Goal: Task Accomplishment & Management: Manage account settings

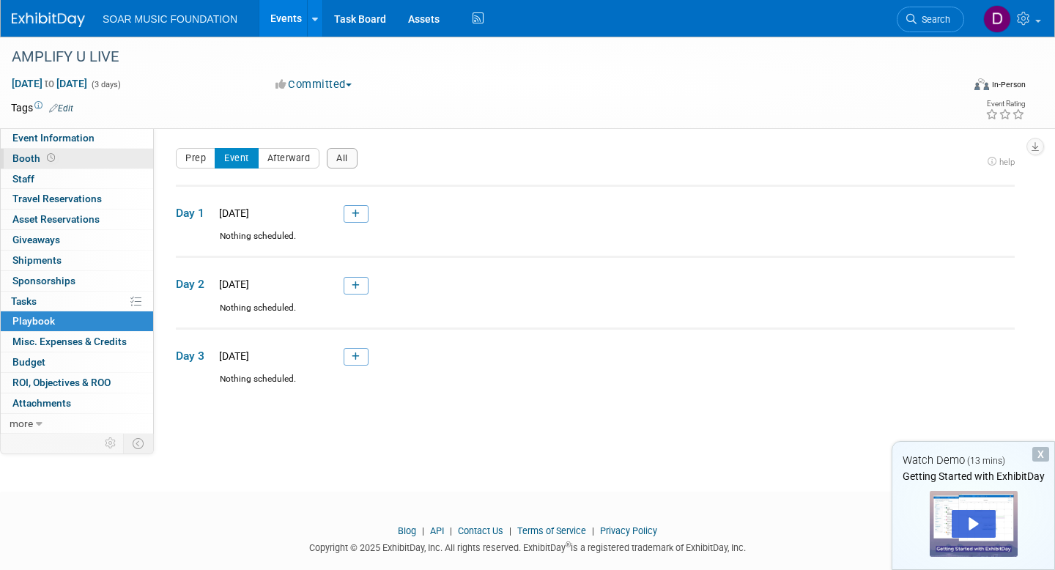
click at [103, 163] on link "Booth" at bounding box center [77, 159] width 152 height 20
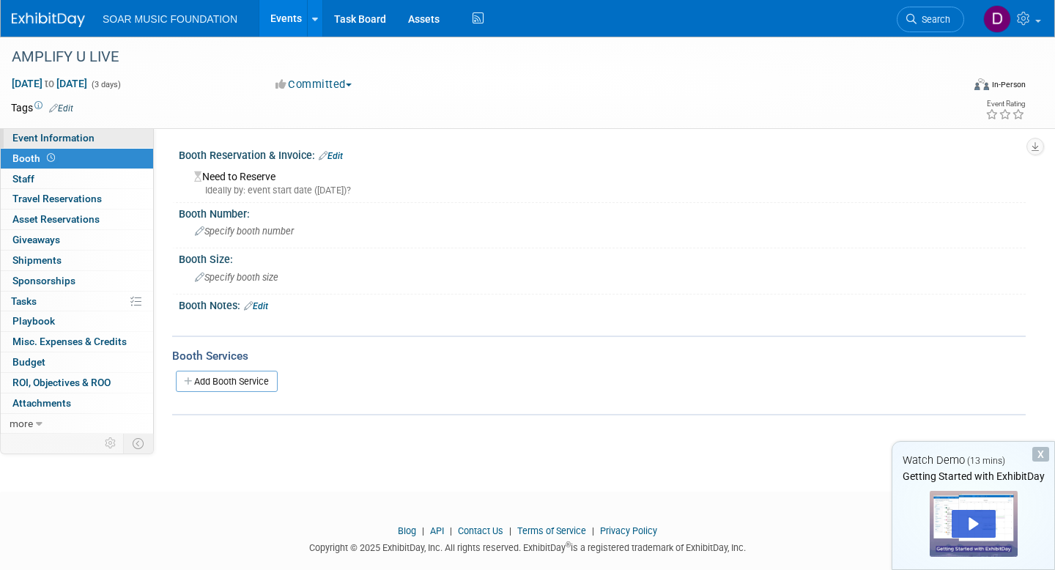
click at [91, 144] on link "Event Information" at bounding box center [77, 138] width 152 height 20
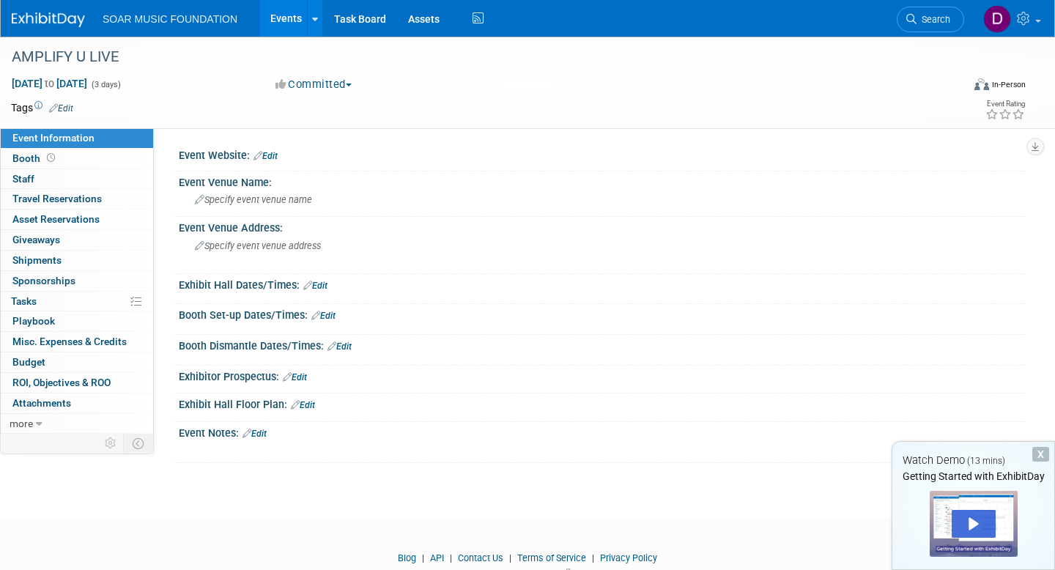
click at [274, 153] on link "Edit" at bounding box center [265, 156] width 24 height 10
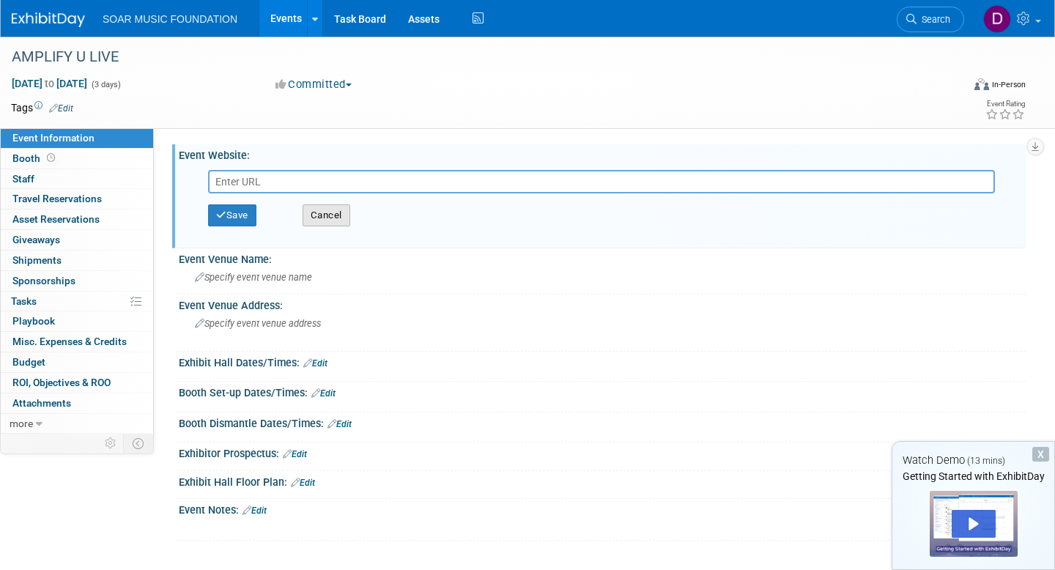
click at [317, 212] on button "Cancel" at bounding box center [327, 215] width 48 height 22
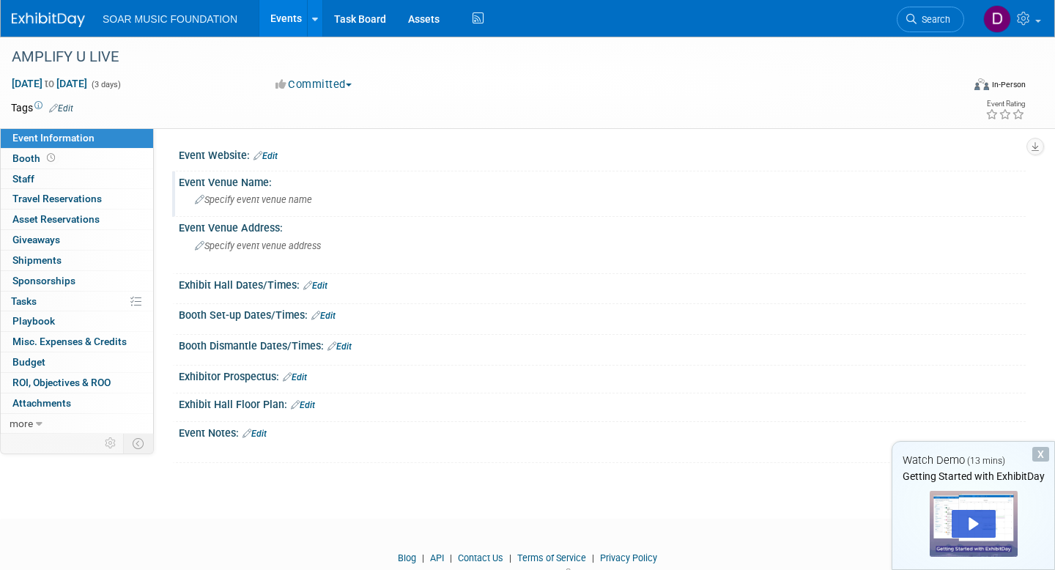
click at [257, 200] on span "Specify event venue name" at bounding box center [253, 199] width 117 height 11
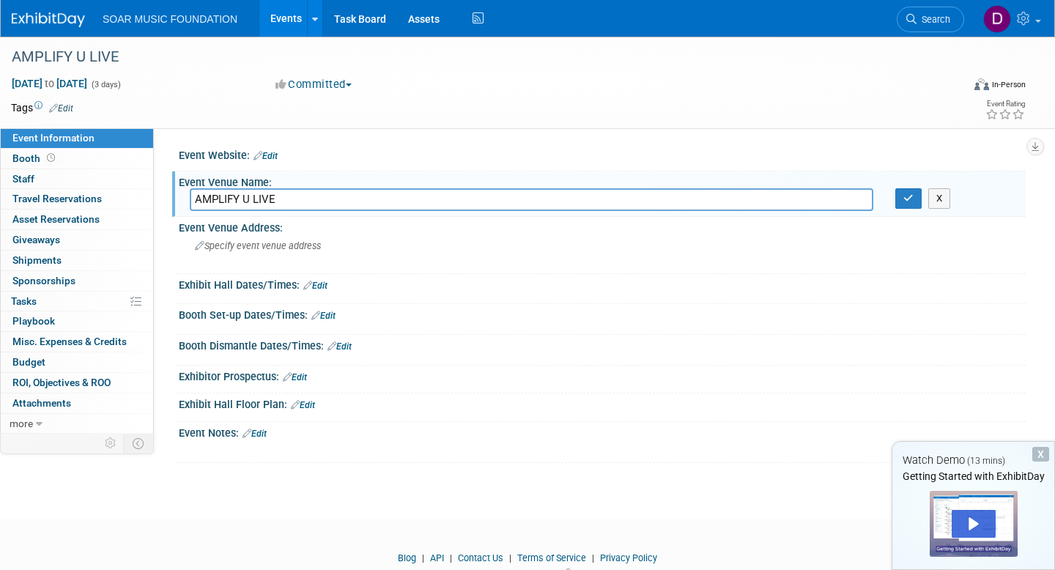
type input "AMPLIFY U LIVE"
click at [915, 201] on button "button" at bounding box center [908, 198] width 26 height 21
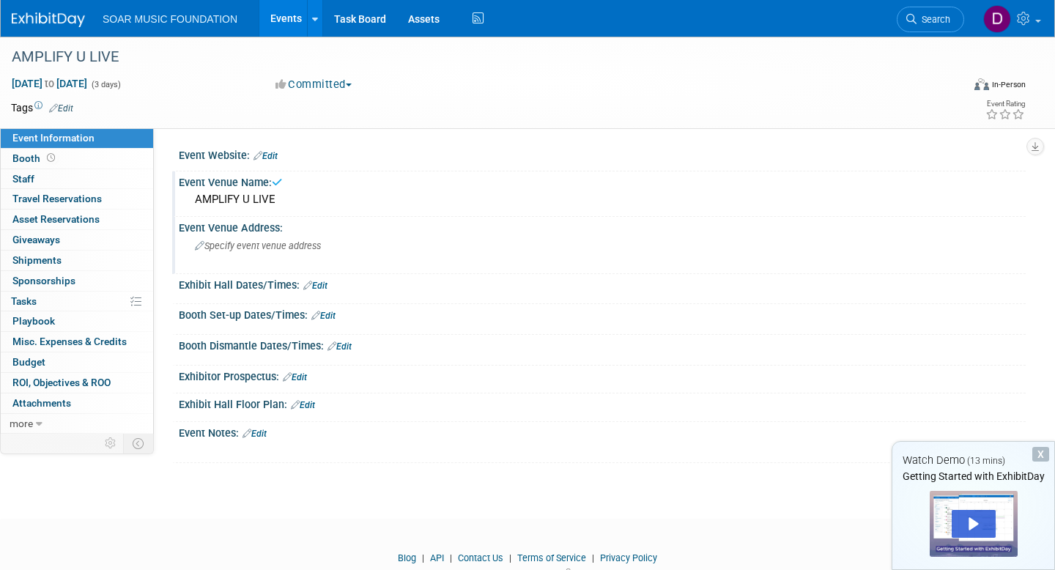
click at [303, 248] on span "Specify event venue address" at bounding box center [258, 245] width 126 height 11
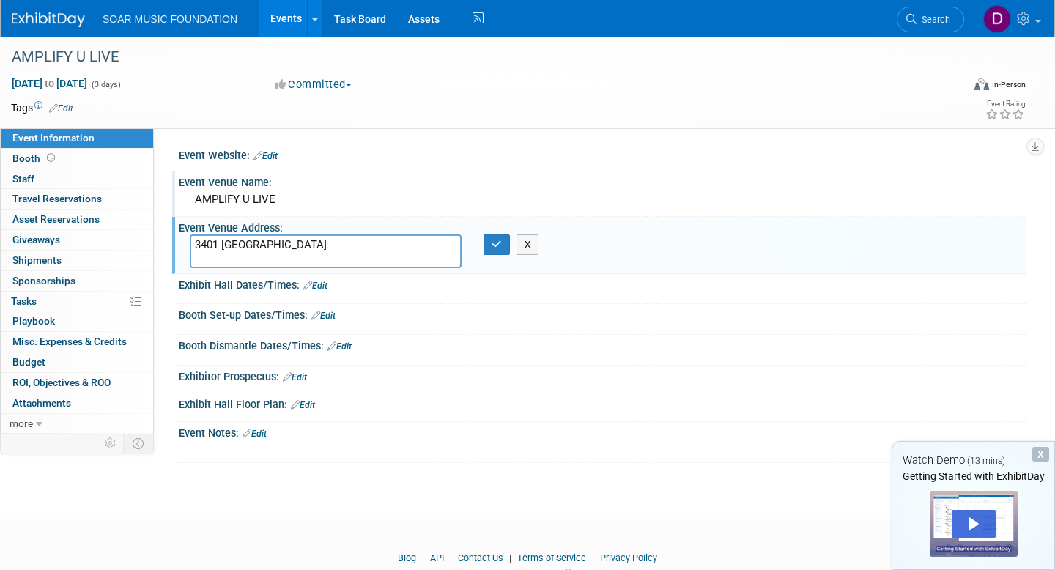
type textarea "3401 [GEOGRAPHIC_DATA]"
click at [492, 255] on div "3401 [GEOGRAPHIC_DATA] X" at bounding box center [355, 251] width 353 height 34
click at [495, 245] on icon "button" at bounding box center [497, 245] width 10 height 10
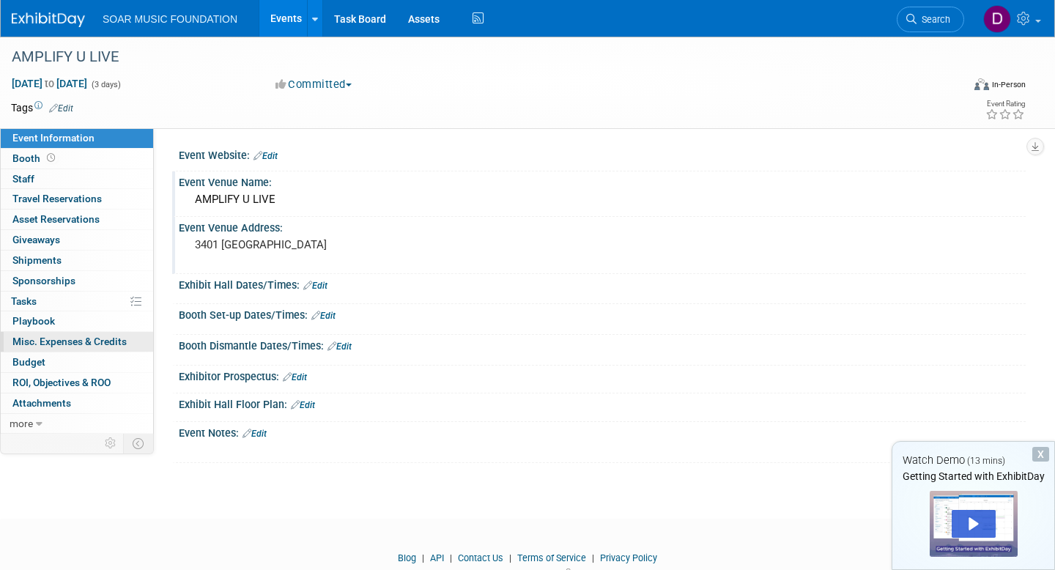
click at [70, 332] on link "0 Misc. Expenses & Credits 0" at bounding box center [77, 342] width 152 height 20
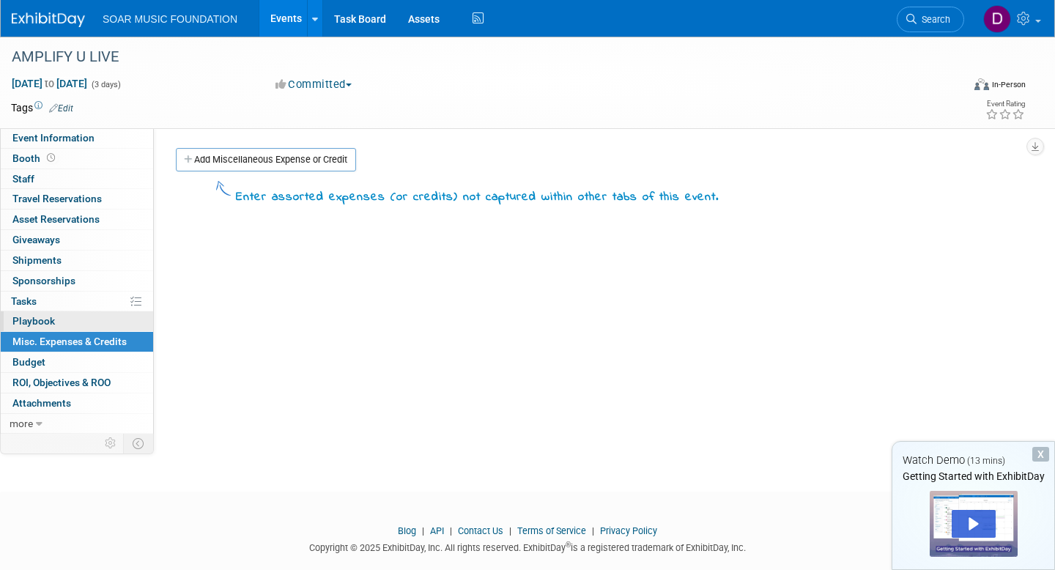
click at [60, 324] on link "0 Playbook 0" at bounding box center [77, 321] width 152 height 20
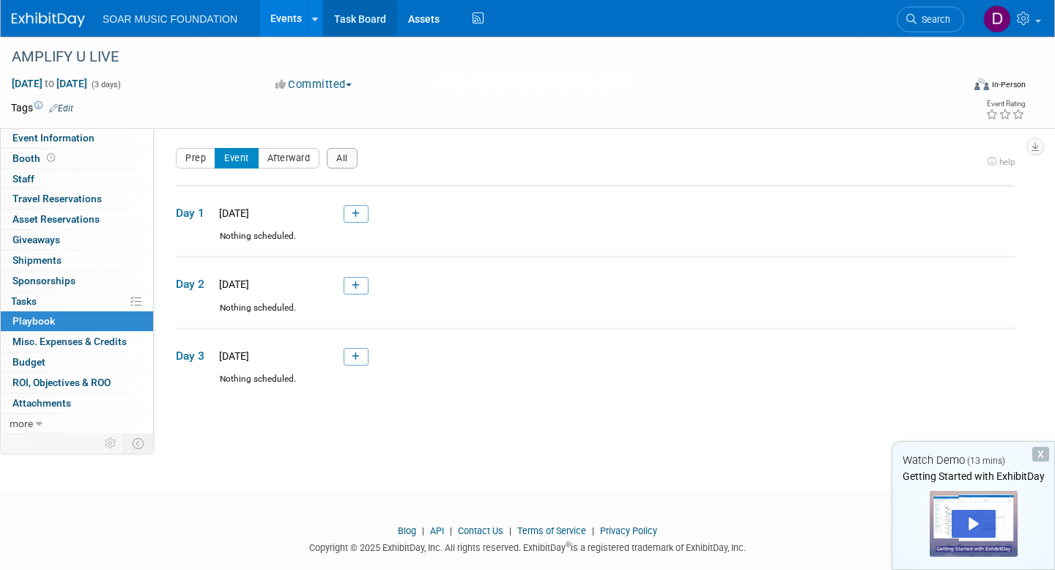
click at [365, 23] on link "Task Board" at bounding box center [360, 18] width 74 height 37
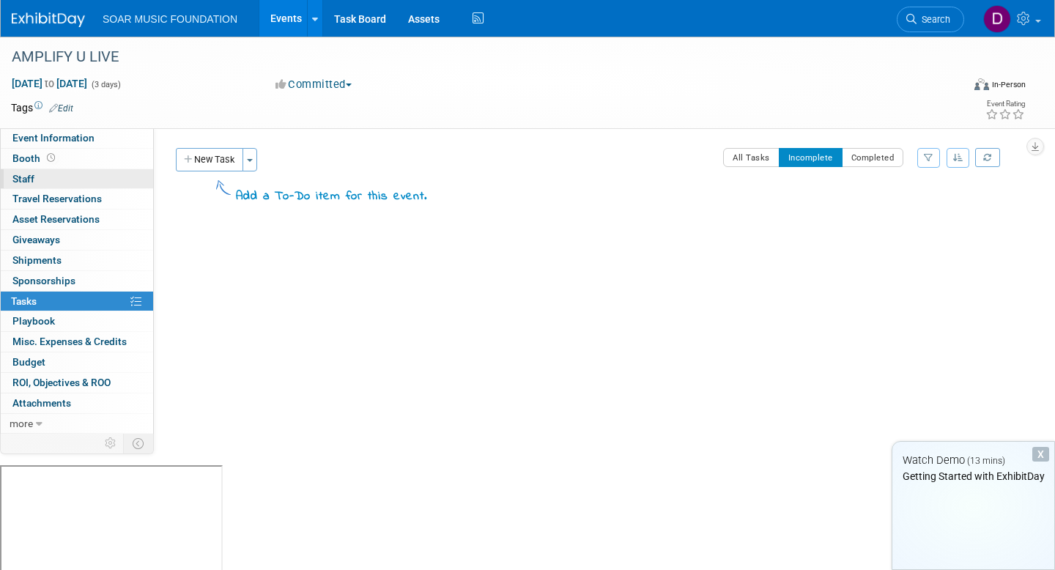
click at [62, 184] on link "0 Staff 0" at bounding box center [77, 179] width 152 height 20
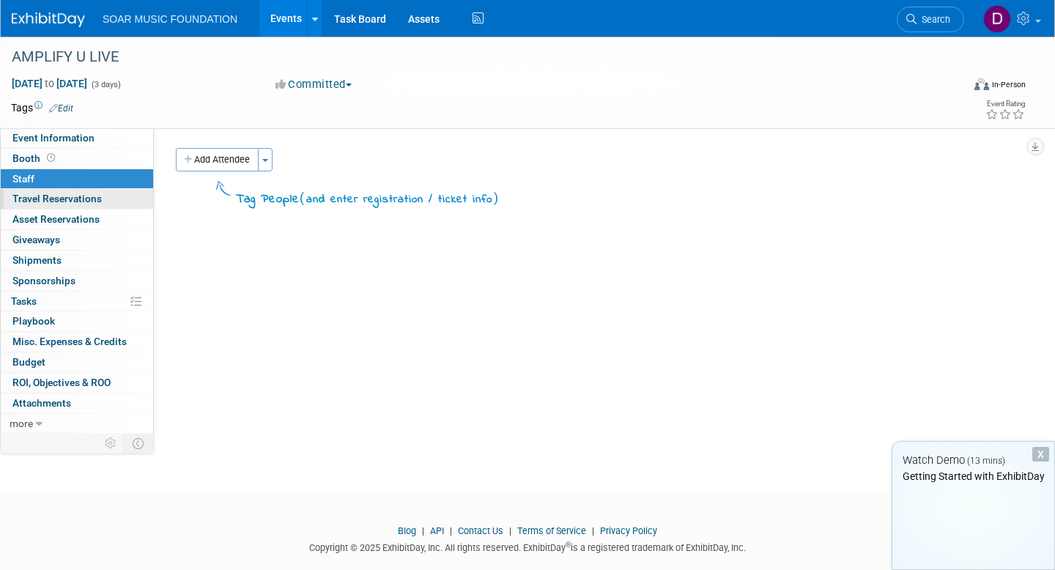
click at [67, 203] on span "Travel Reservations 0" at bounding box center [56, 199] width 89 height 12
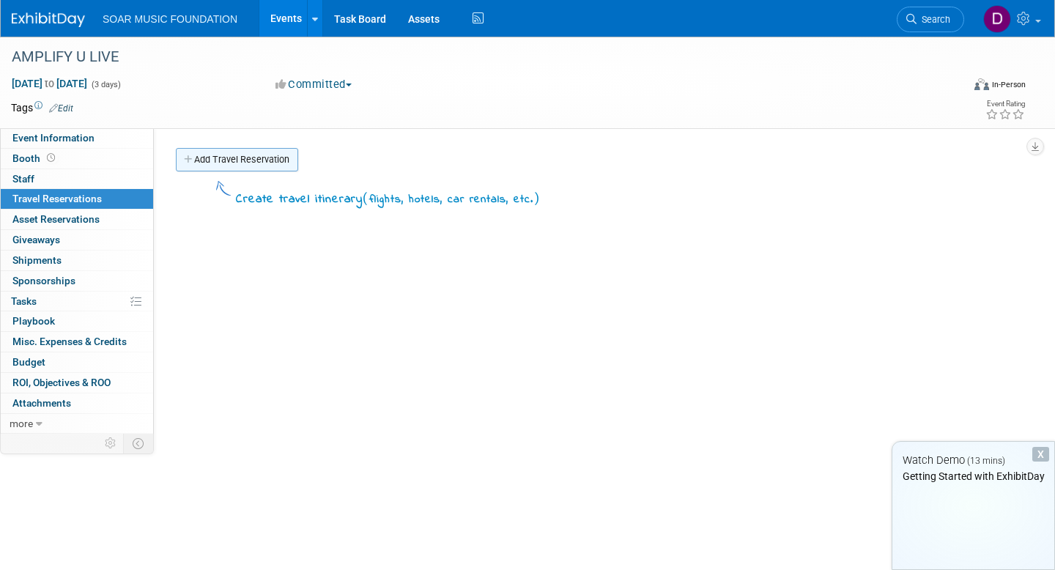
click at [213, 155] on link "Add Travel Reservation" at bounding box center [237, 159] width 122 height 23
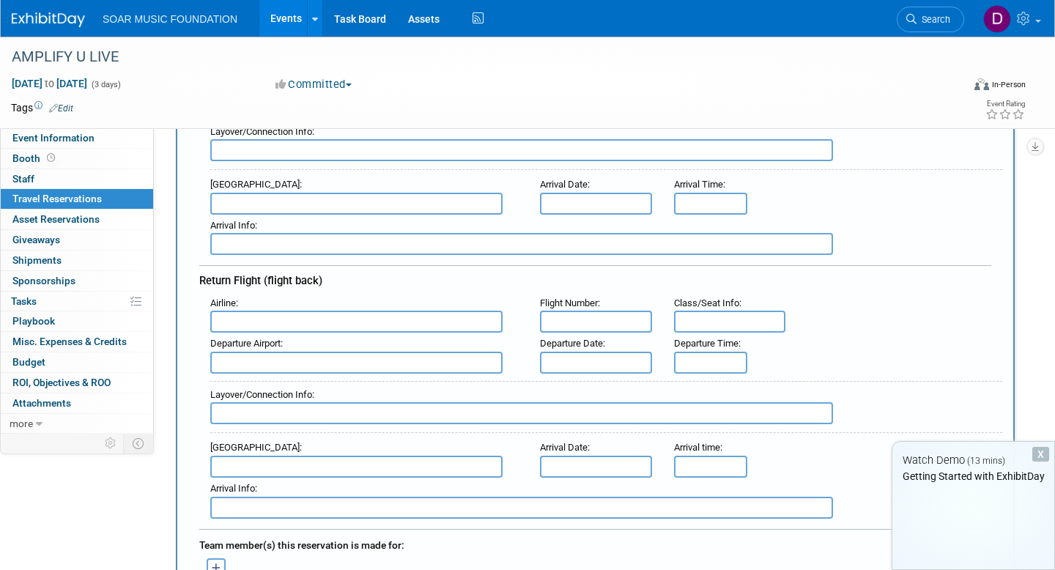
scroll to position [292, 0]
click at [921, 12] on link "Search" at bounding box center [930, 20] width 67 height 26
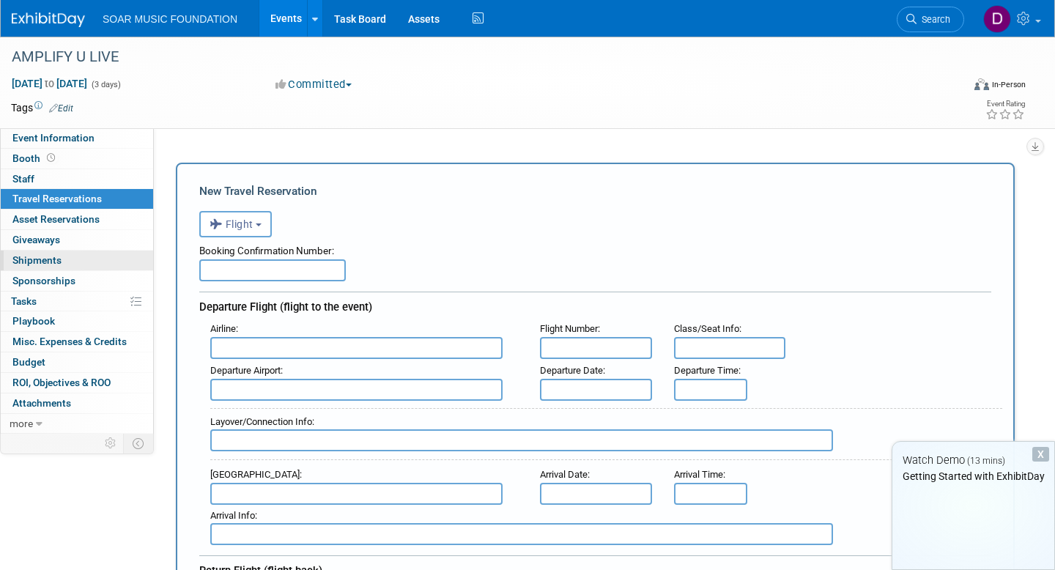
click at [78, 258] on link "0 Shipments 0" at bounding box center [77, 261] width 152 height 20
